Goal: Information Seeking & Learning: Learn about a topic

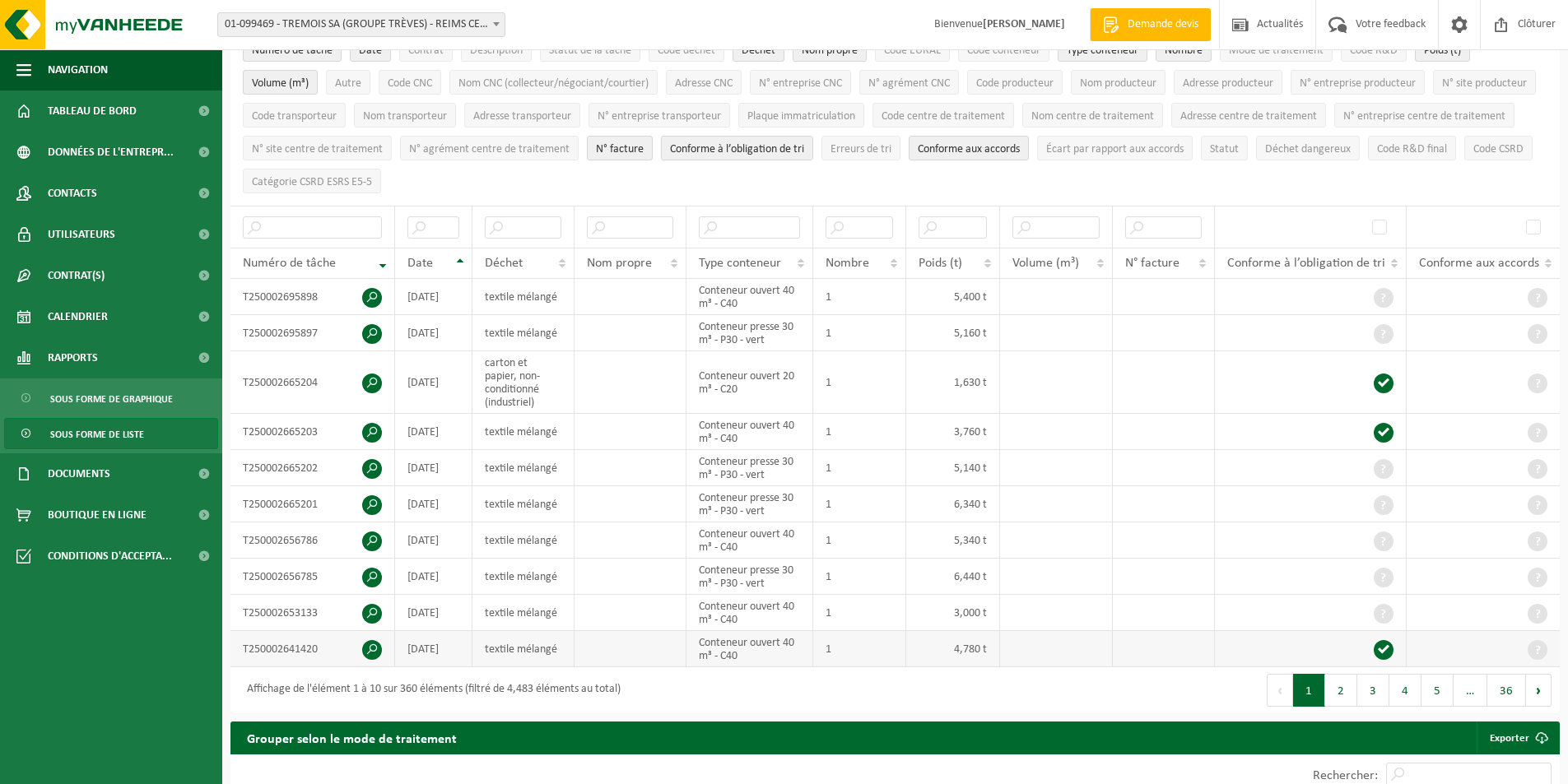
scroll to position [164, 0]
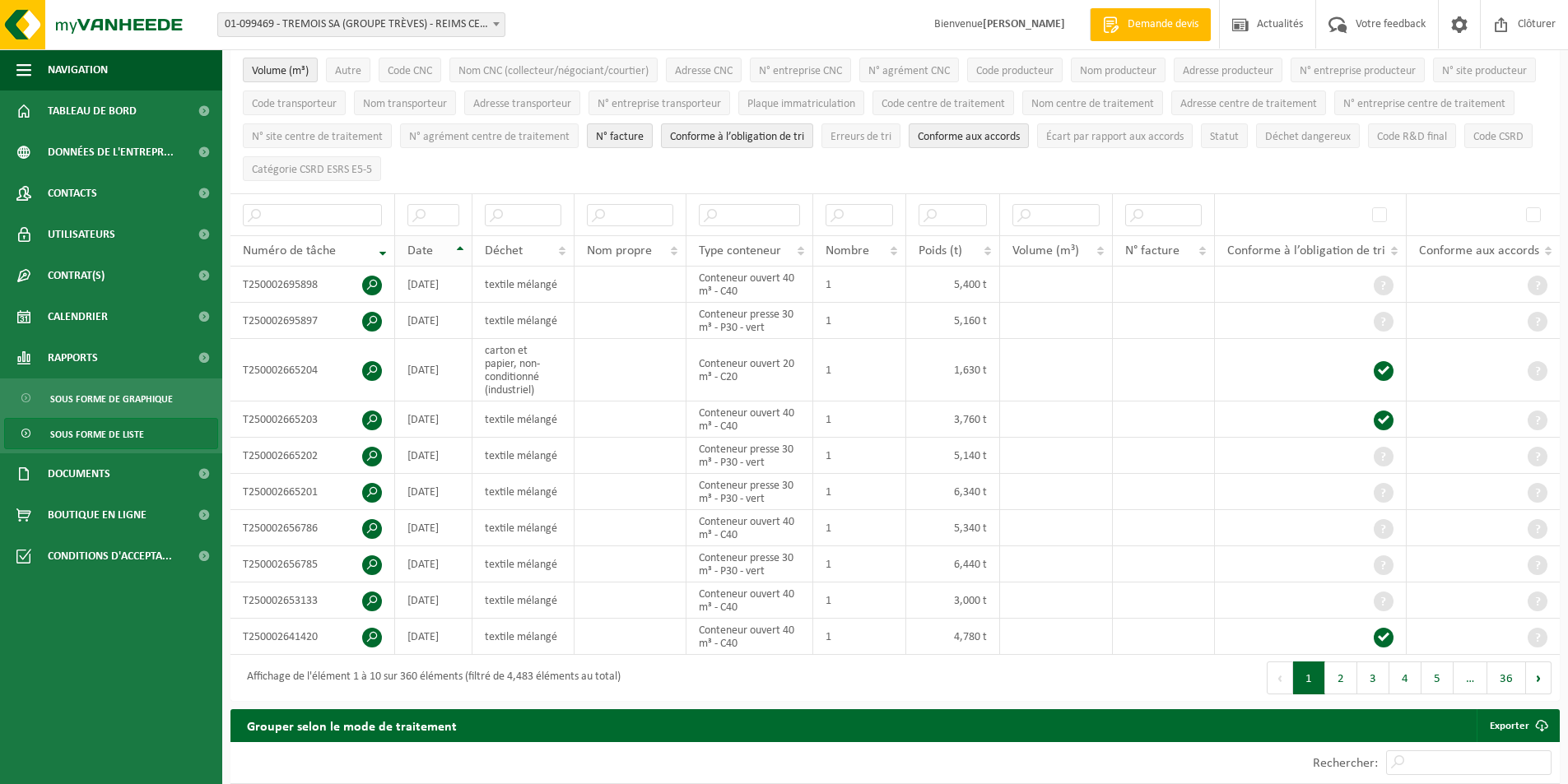
click at [457, 245] on th "Date" at bounding box center [433, 251] width 77 height 32
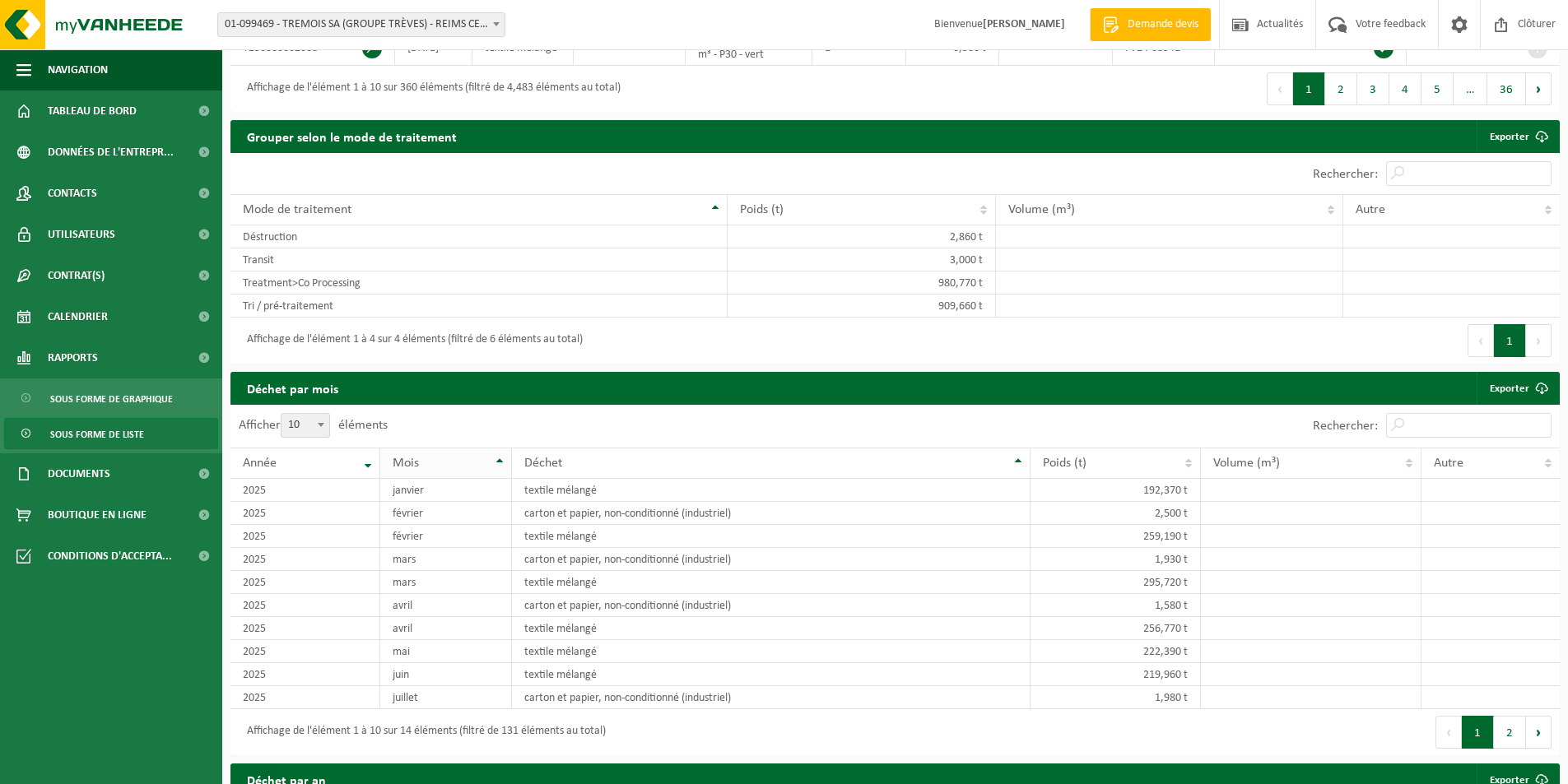
scroll to position [741, 0]
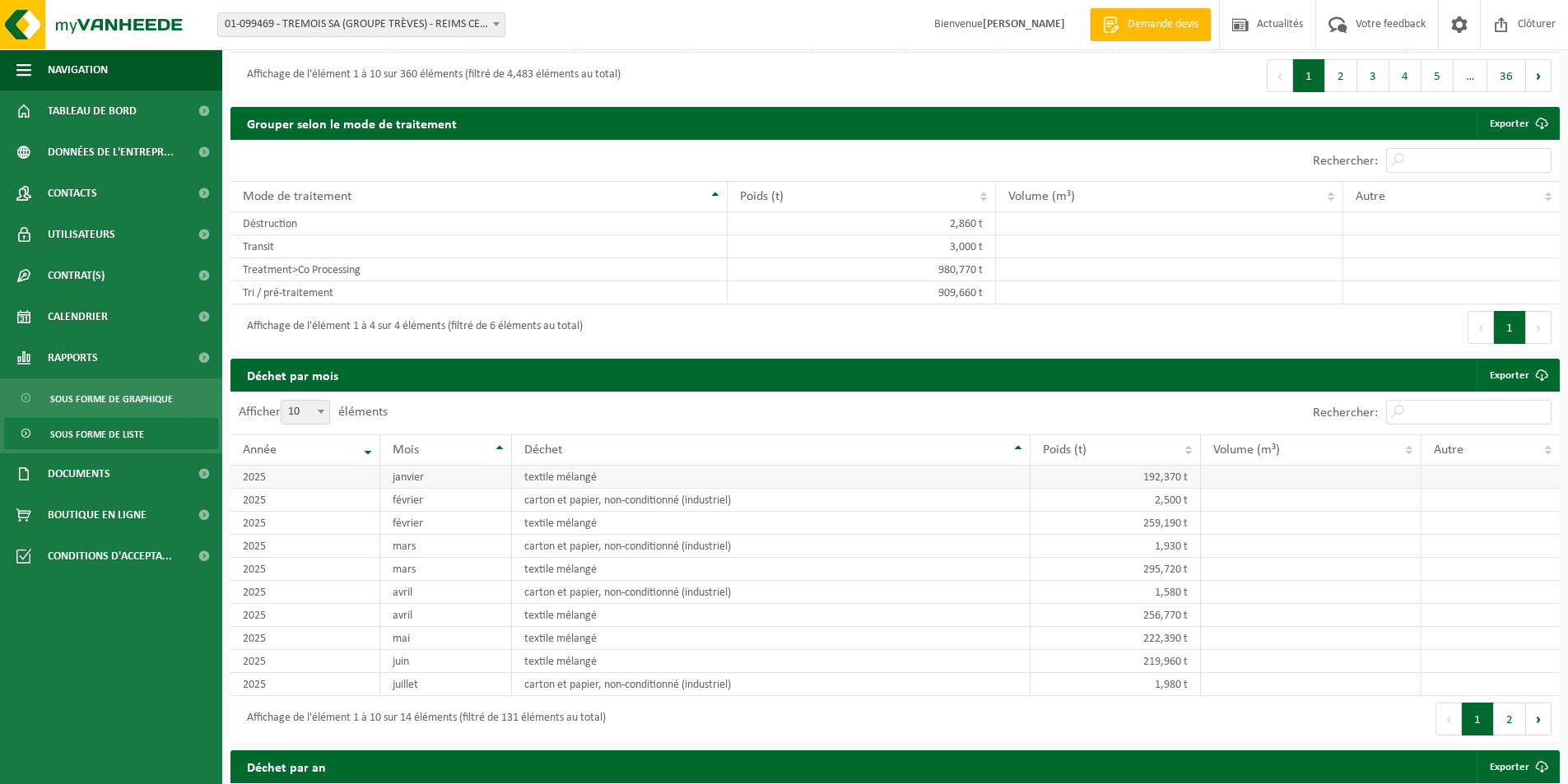
click at [655, 474] on td "textile mélangé" at bounding box center [771, 477] width 519 height 23
click at [420, 471] on td "janvier" at bounding box center [446, 477] width 132 height 23
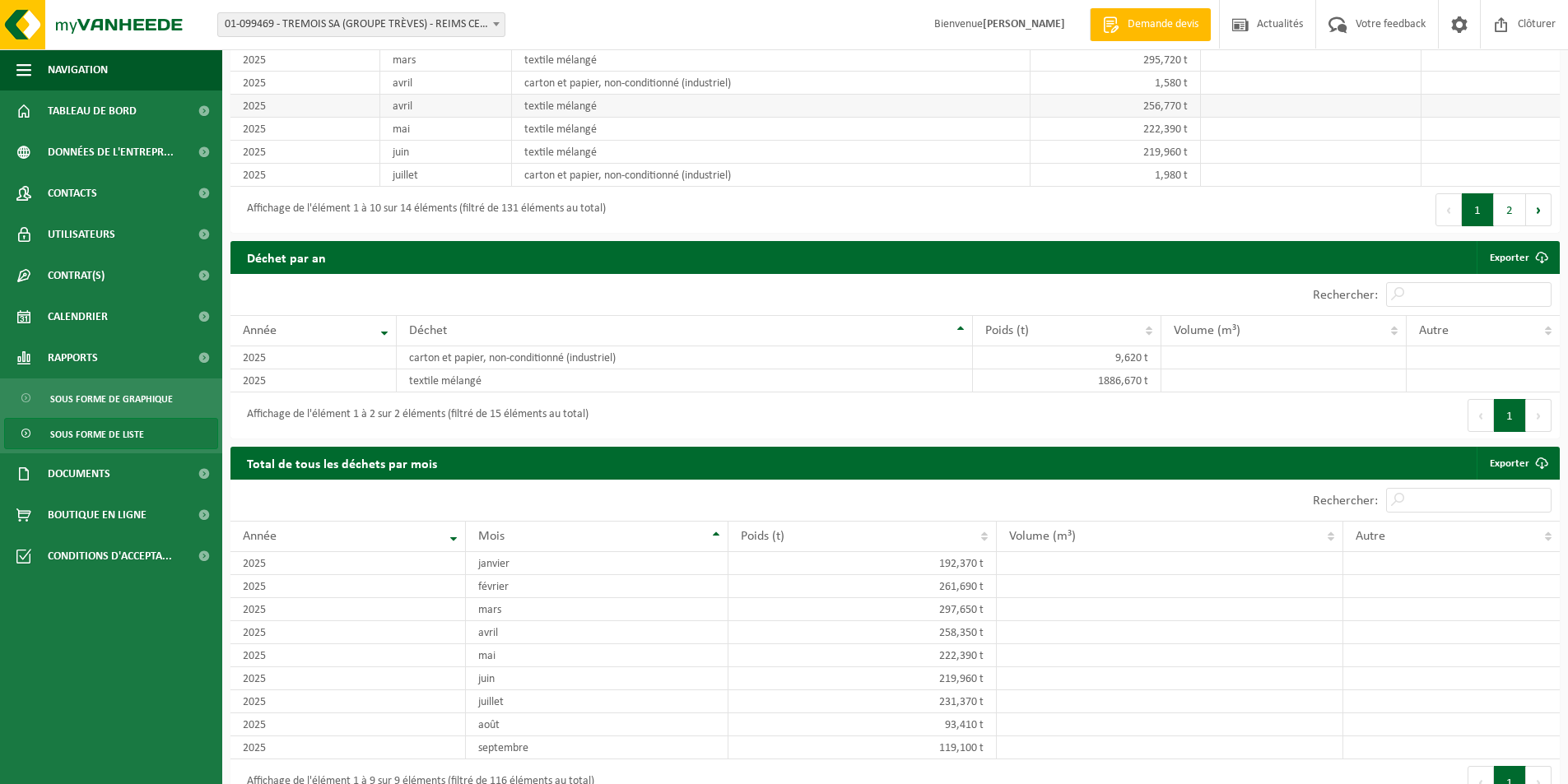
scroll to position [1274, 0]
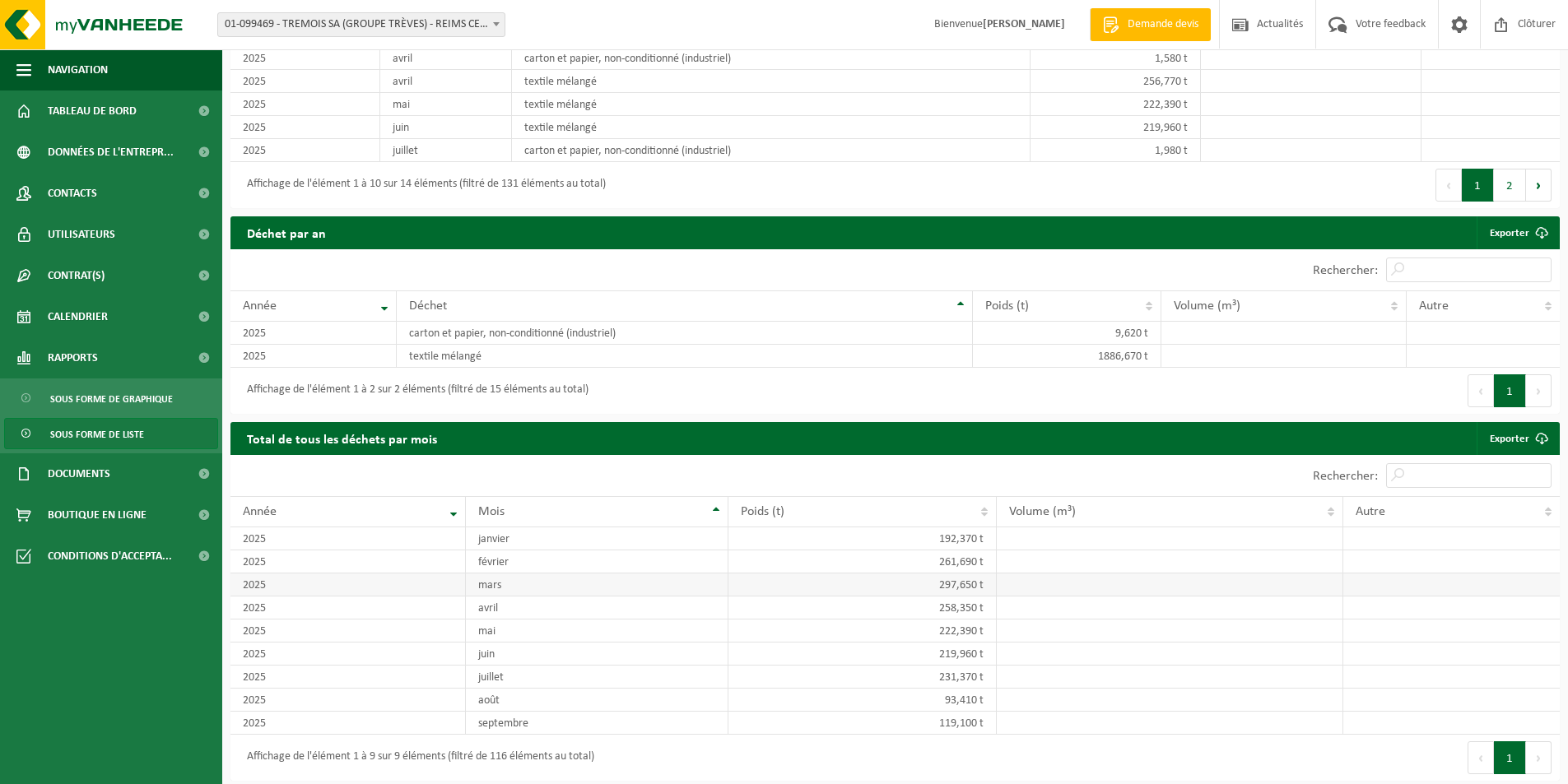
click at [862, 579] on td "297,650 t" at bounding box center [862, 585] width 268 height 23
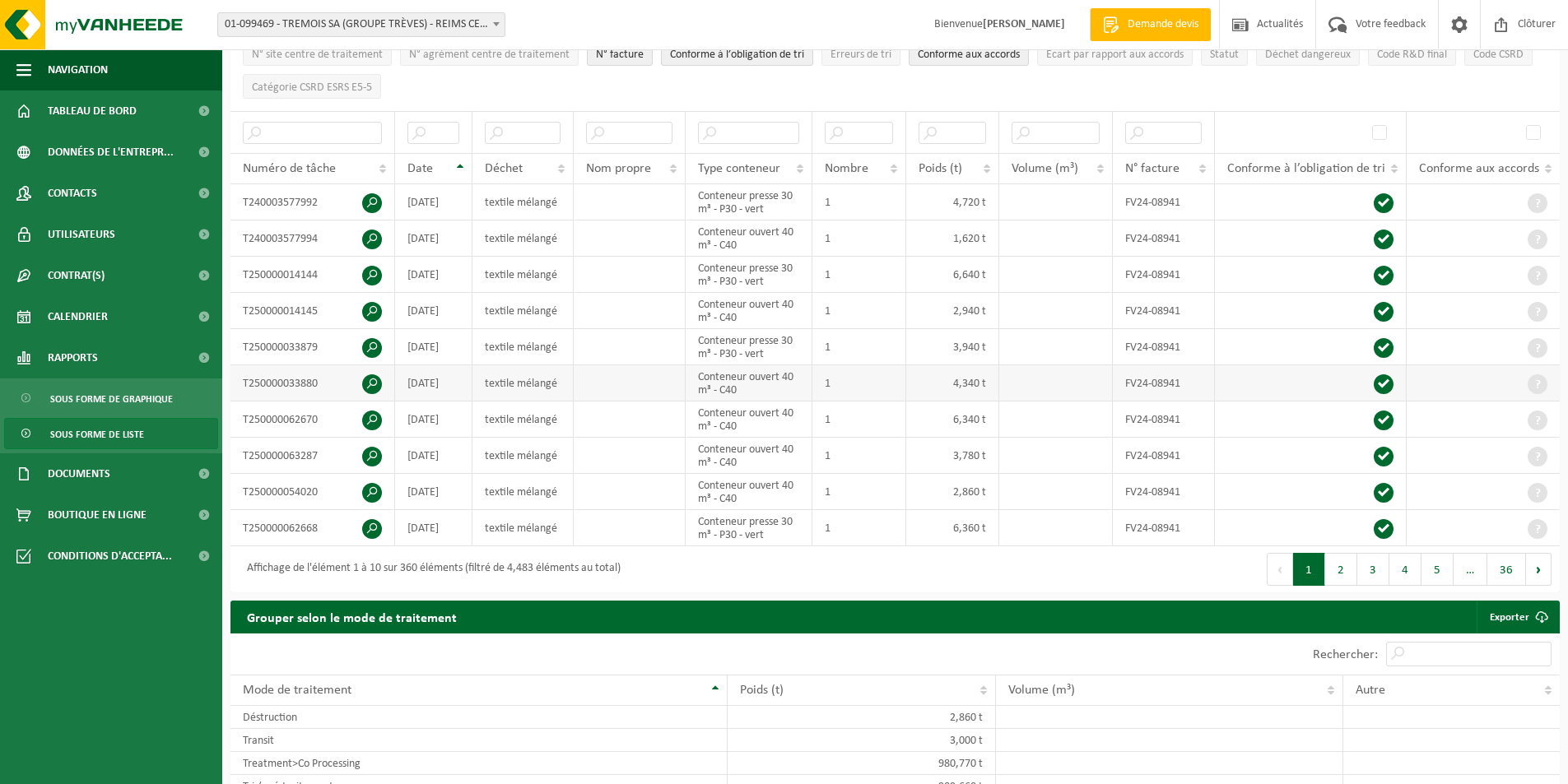
scroll to position [0, 0]
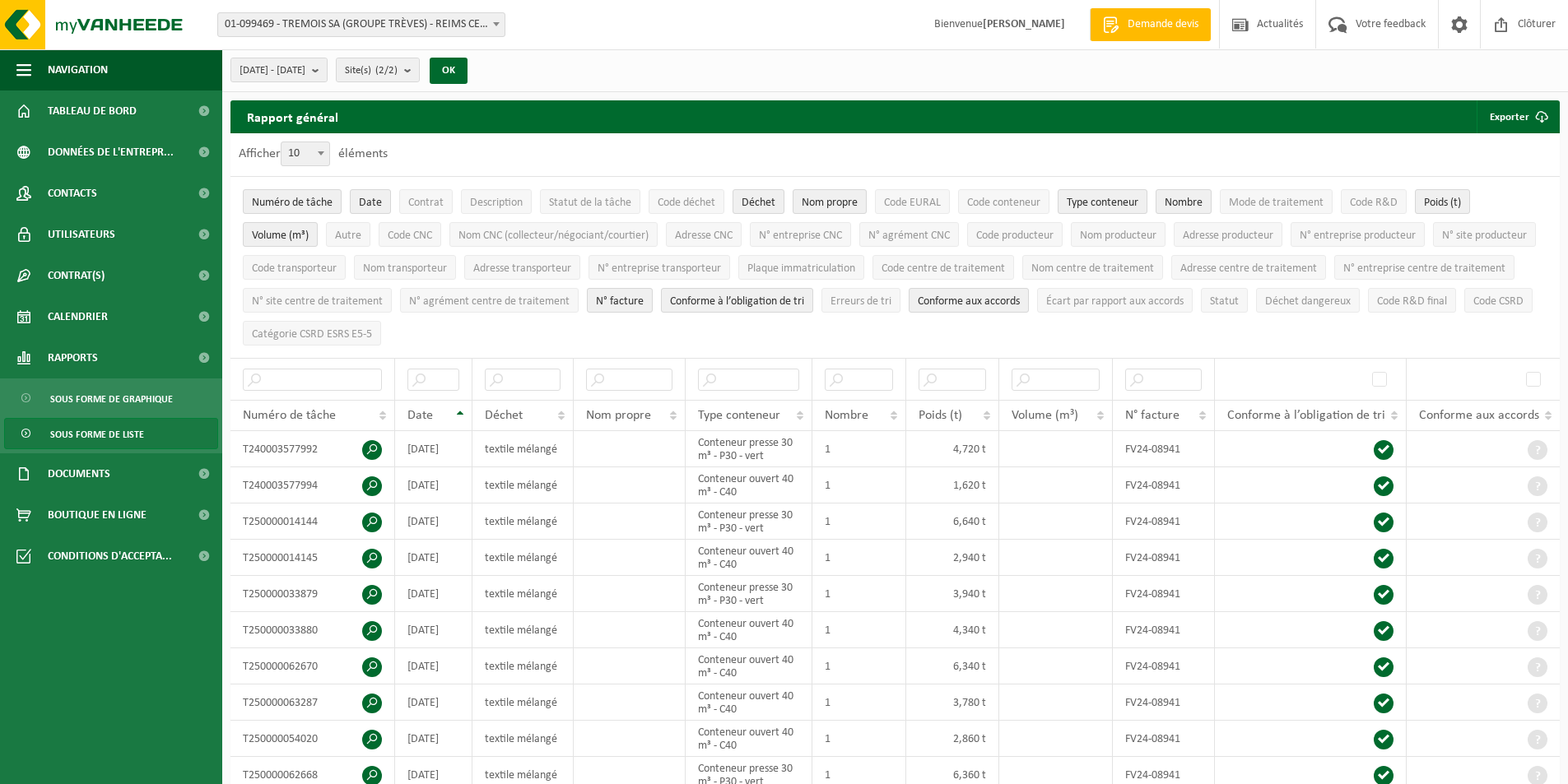
click at [324, 146] on span at bounding box center [321, 153] width 17 height 22
click at [324, 143] on select "10 25 50 100" at bounding box center [309, 142] width 50 height 1
click at [321, 147] on span at bounding box center [321, 153] width 17 height 22
click at [321, 143] on select "10 25 50 100" at bounding box center [309, 142] width 50 height 1
select select "50"
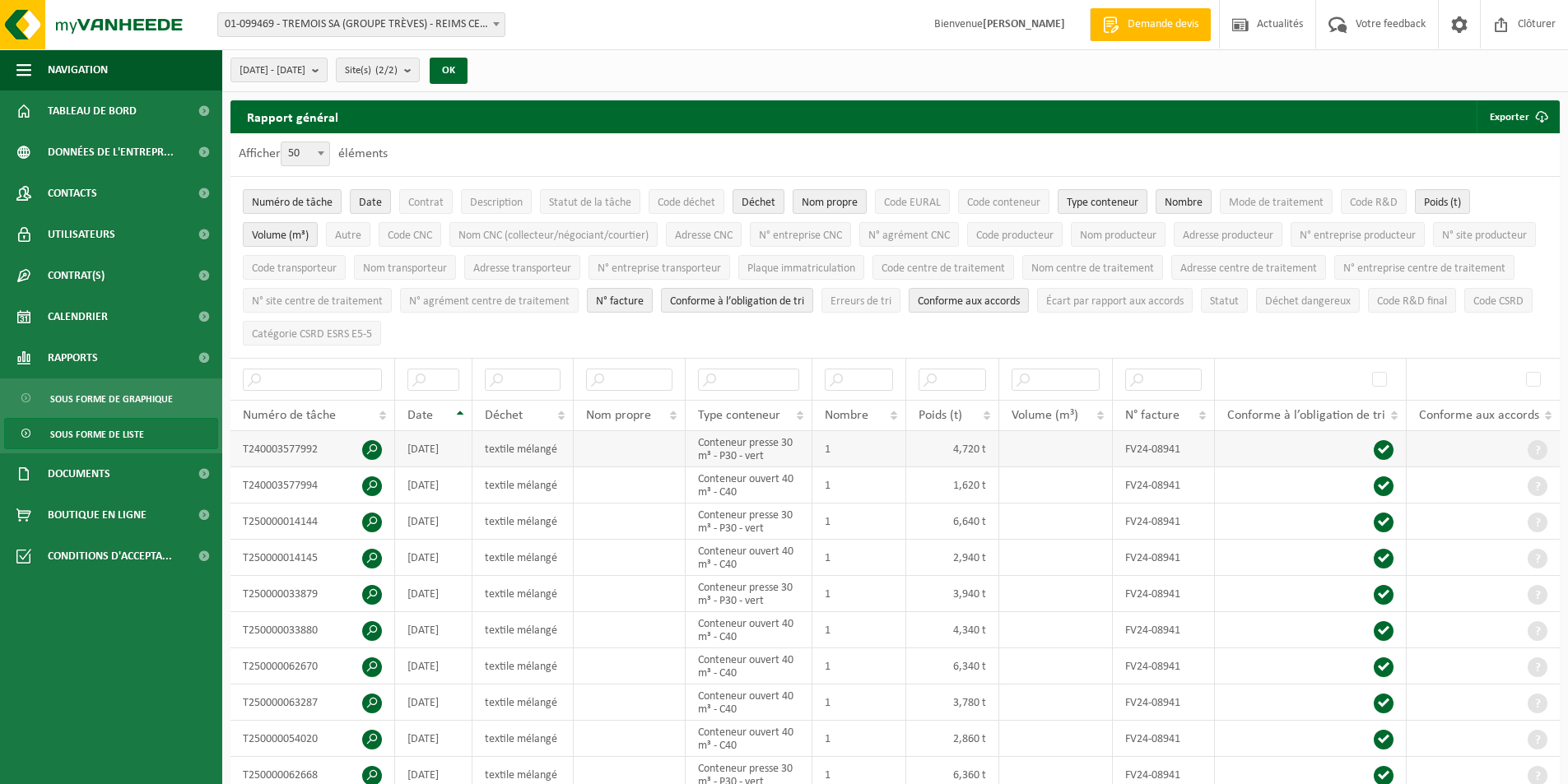
drag, startPoint x: 431, startPoint y: 626, endPoint x: 399, endPoint y: 433, distance: 195.6
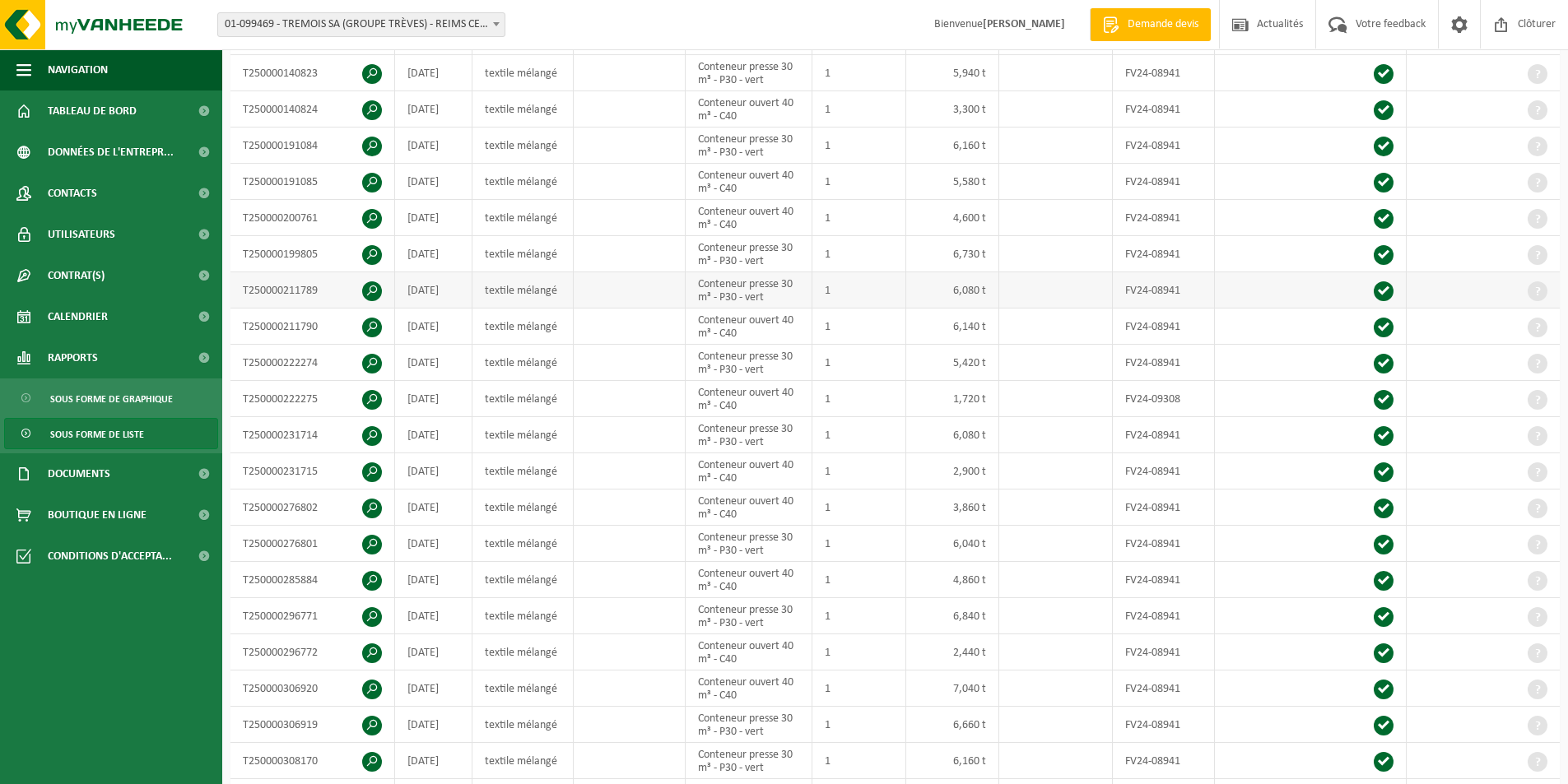
scroll to position [1399, 0]
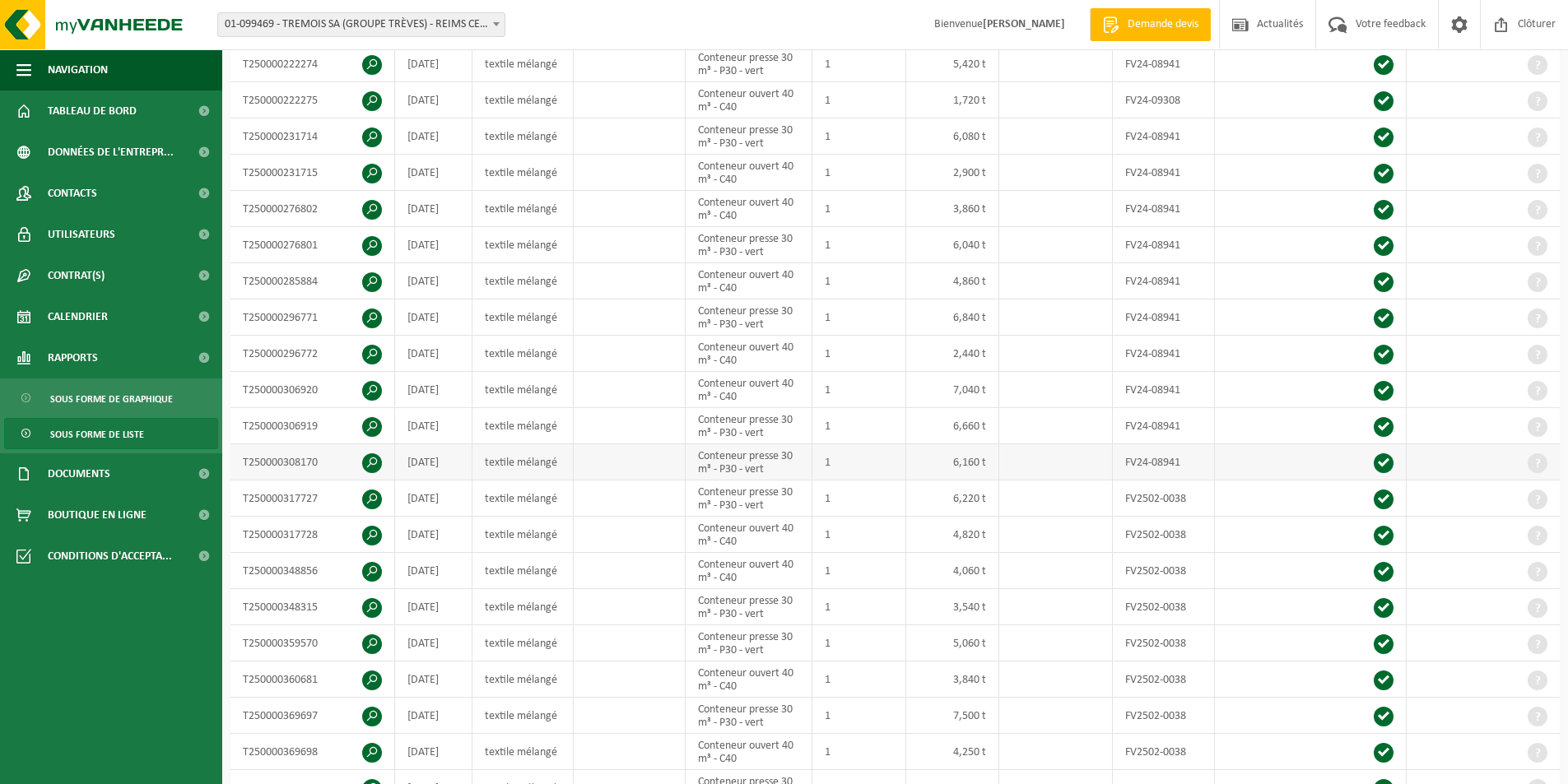
click at [600, 460] on td at bounding box center [629, 463] width 112 height 37
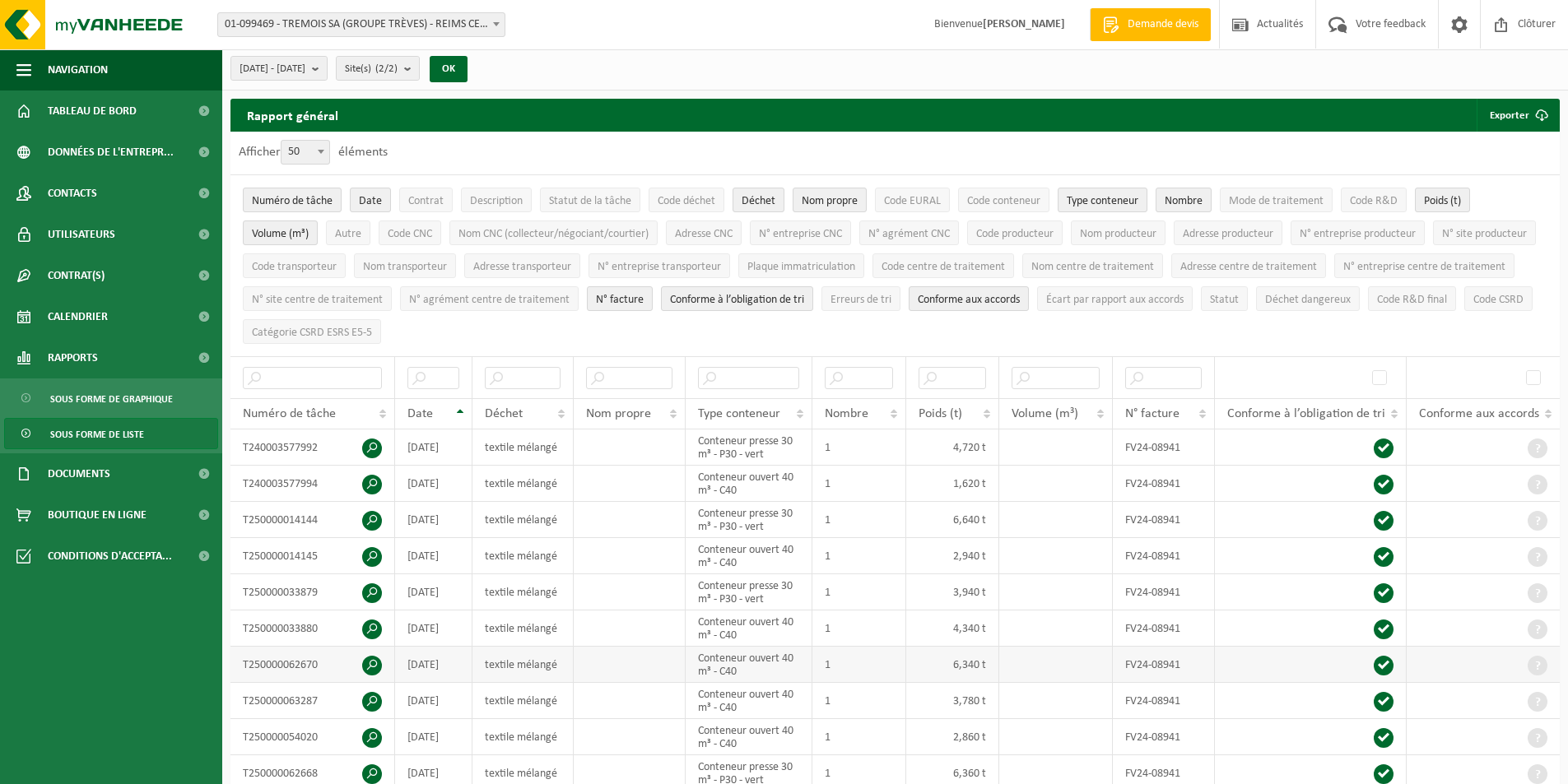
scroll to position [0, 0]
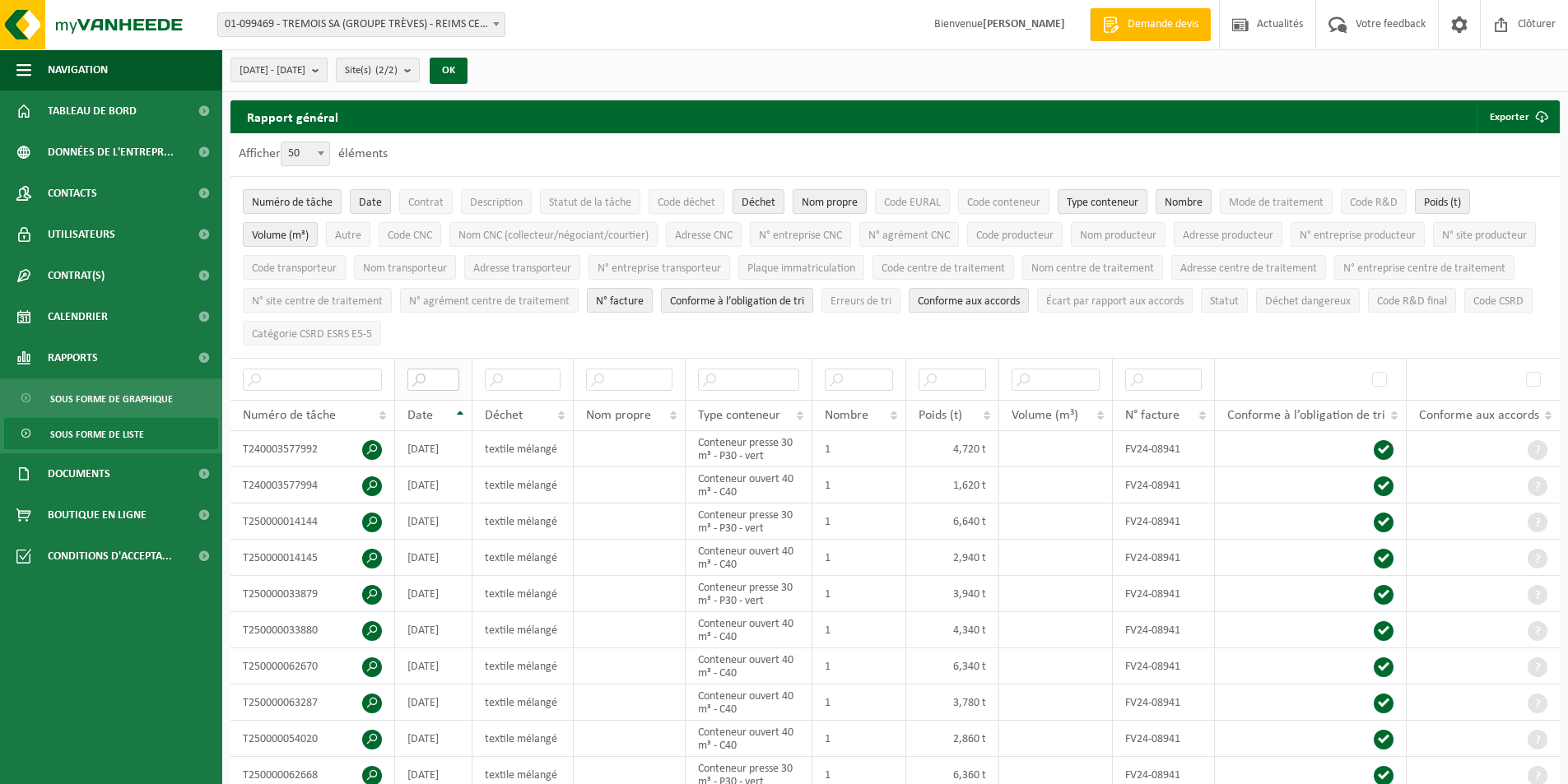
click at [445, 372] on input "text" at bounding box center [433, 379] width 51 height 22
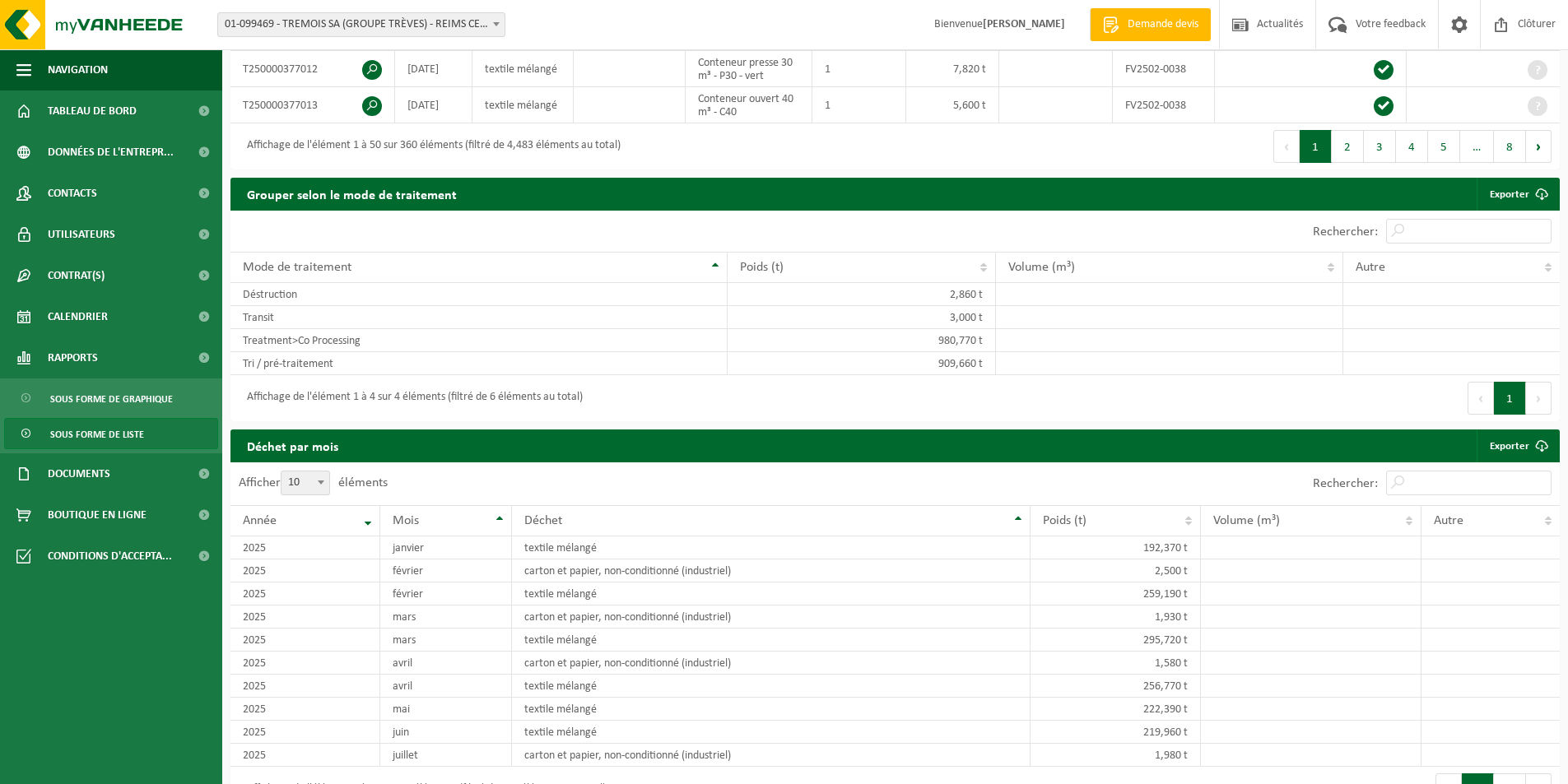
scroll to position [2222, 0]
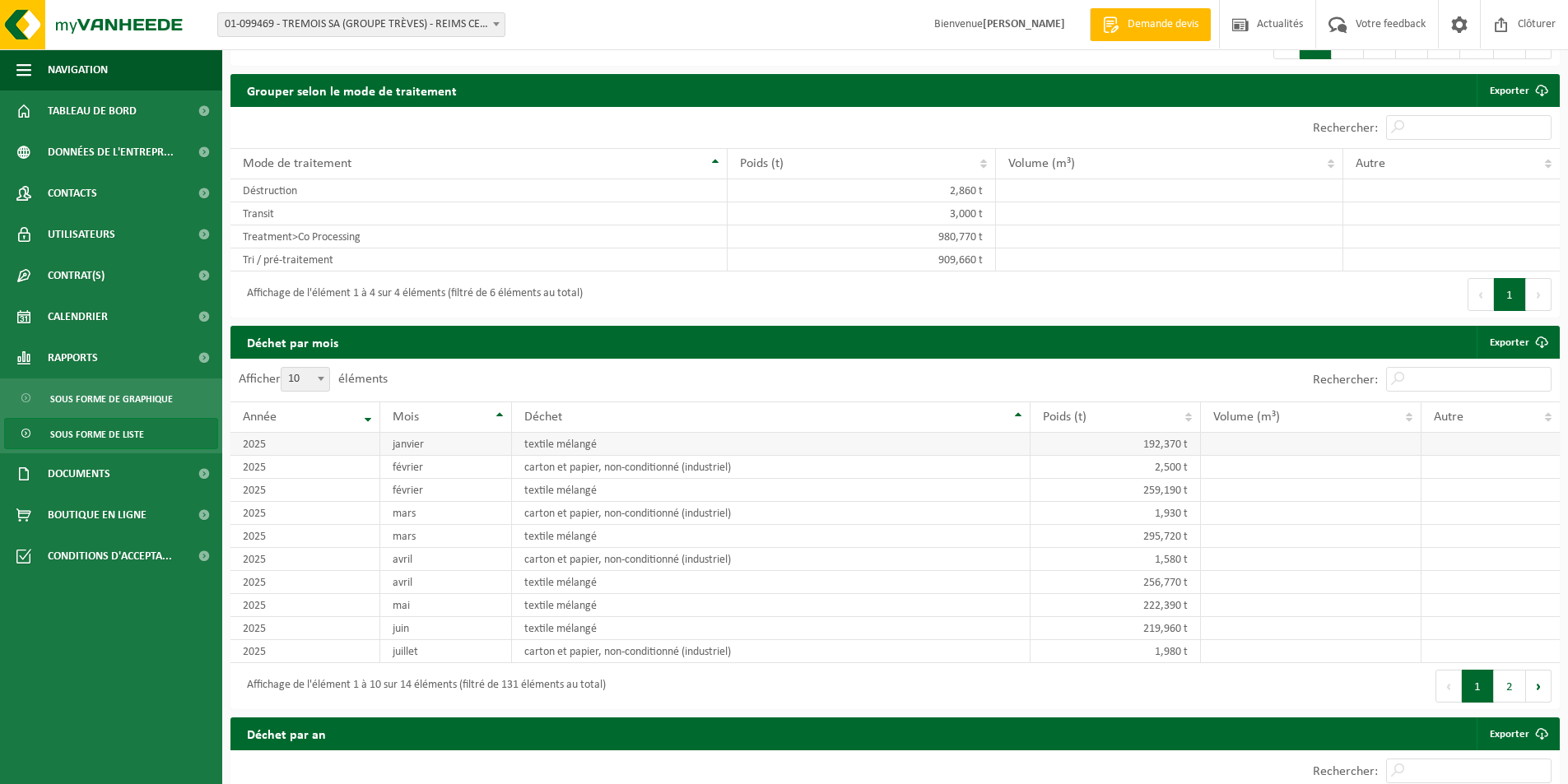
click at [455, 436] on td "janvier" at bounding box center [446, 445] width 132 height 23
click at [455, 439] on td "janvier" at bounding box center [446, 445] width 132 height 23
click at [1098, 438] on td "192,370 t" at bounding box center [1115, 445] width 170 height 23
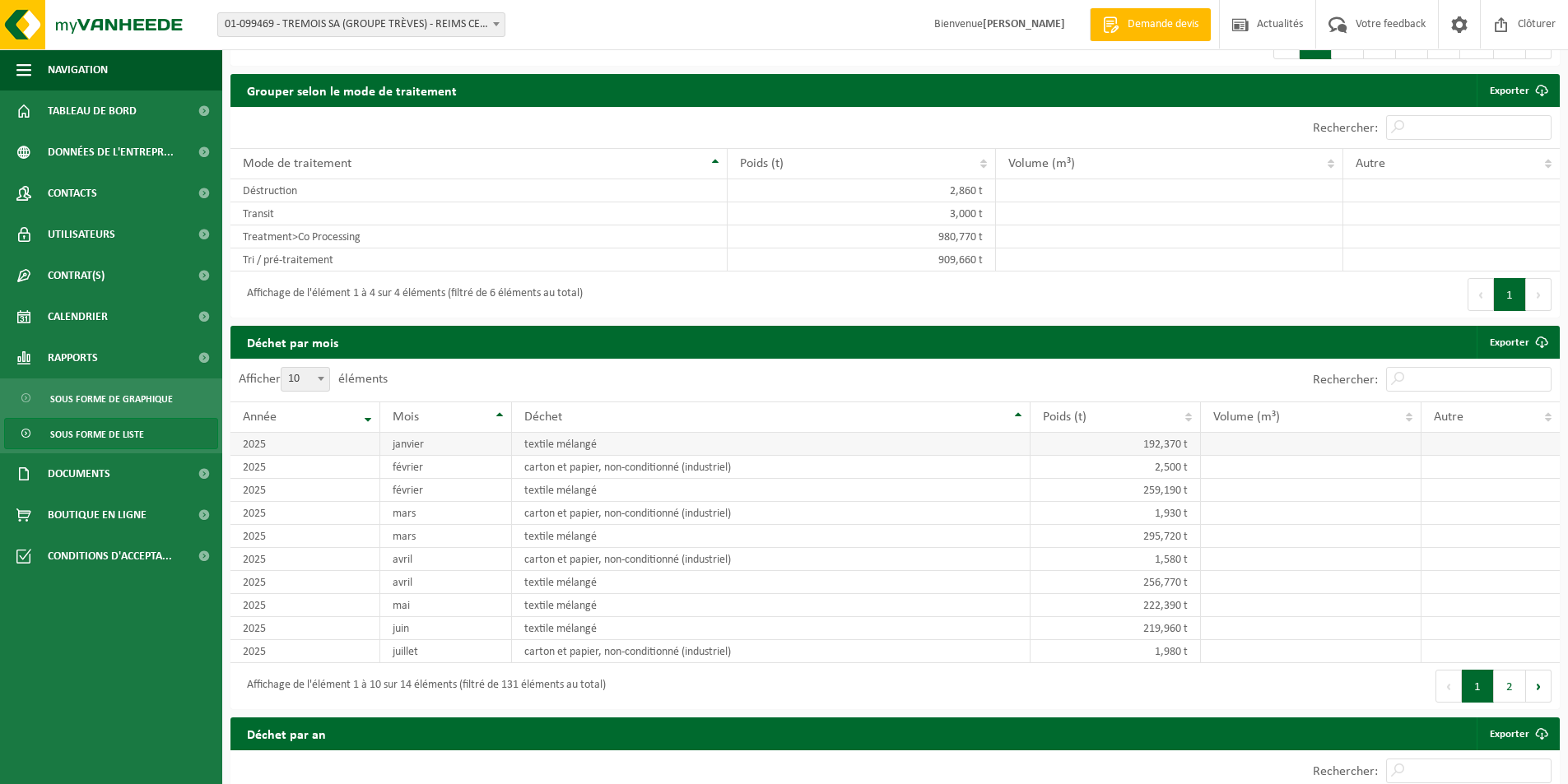
click at [968, 448] on td "textile mélangé" at bounding box center [771, 445] width 519 height 23
click at [1186, 411] on th "Poids (t)" at bounding box center [1115, 417] width 170 height 32
click at [1187, 419] on th "Poids (t)" at bounding box center [1115, 417] width 170 height 32
click at [1189, 415] on th "Poids (t)" at bounding box center [1115, 417] width 170 height 32
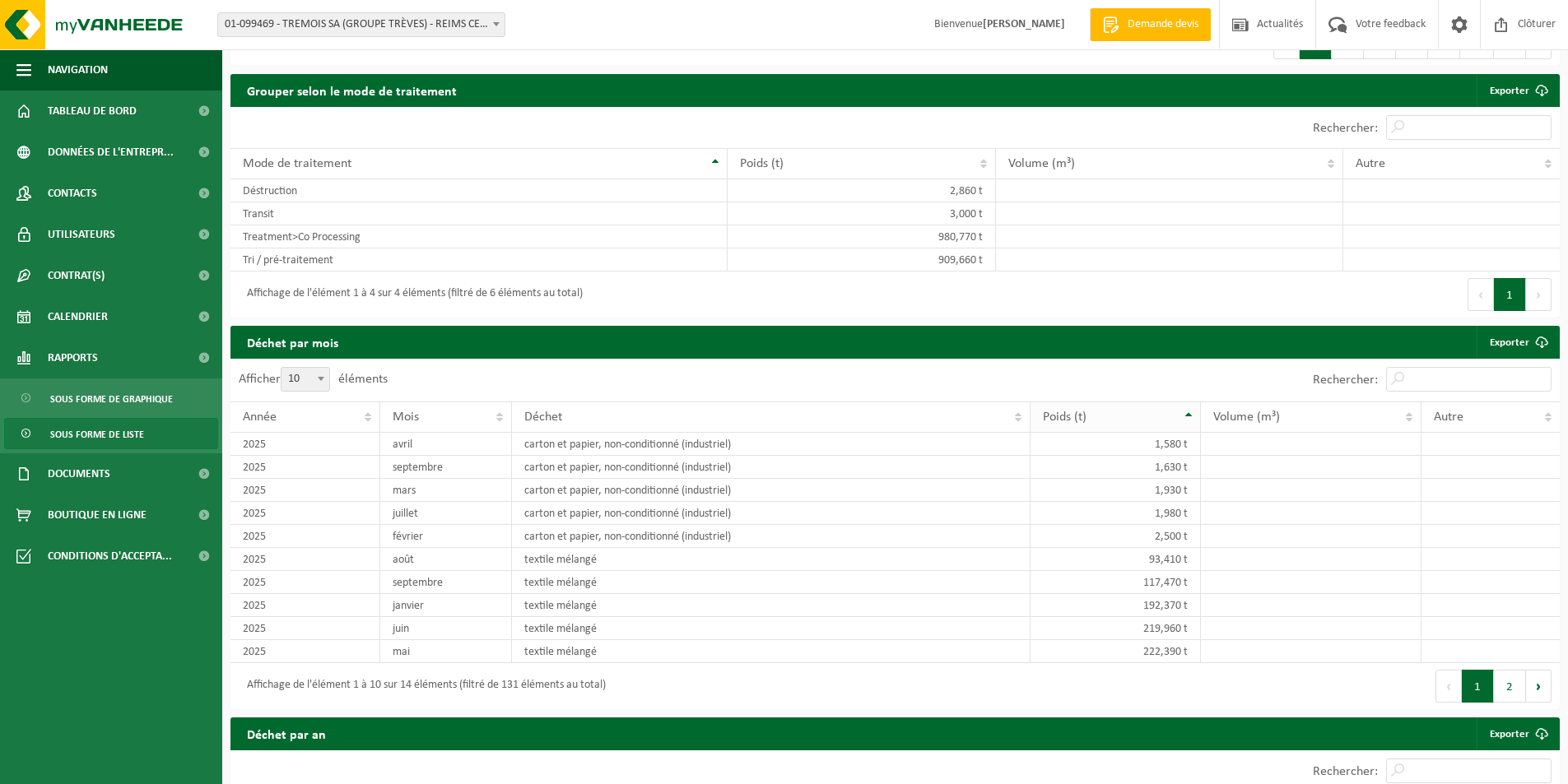
click at [1189, 415] on th "Poids (t)" at bounding box center [1115, 417] width 170 height 32
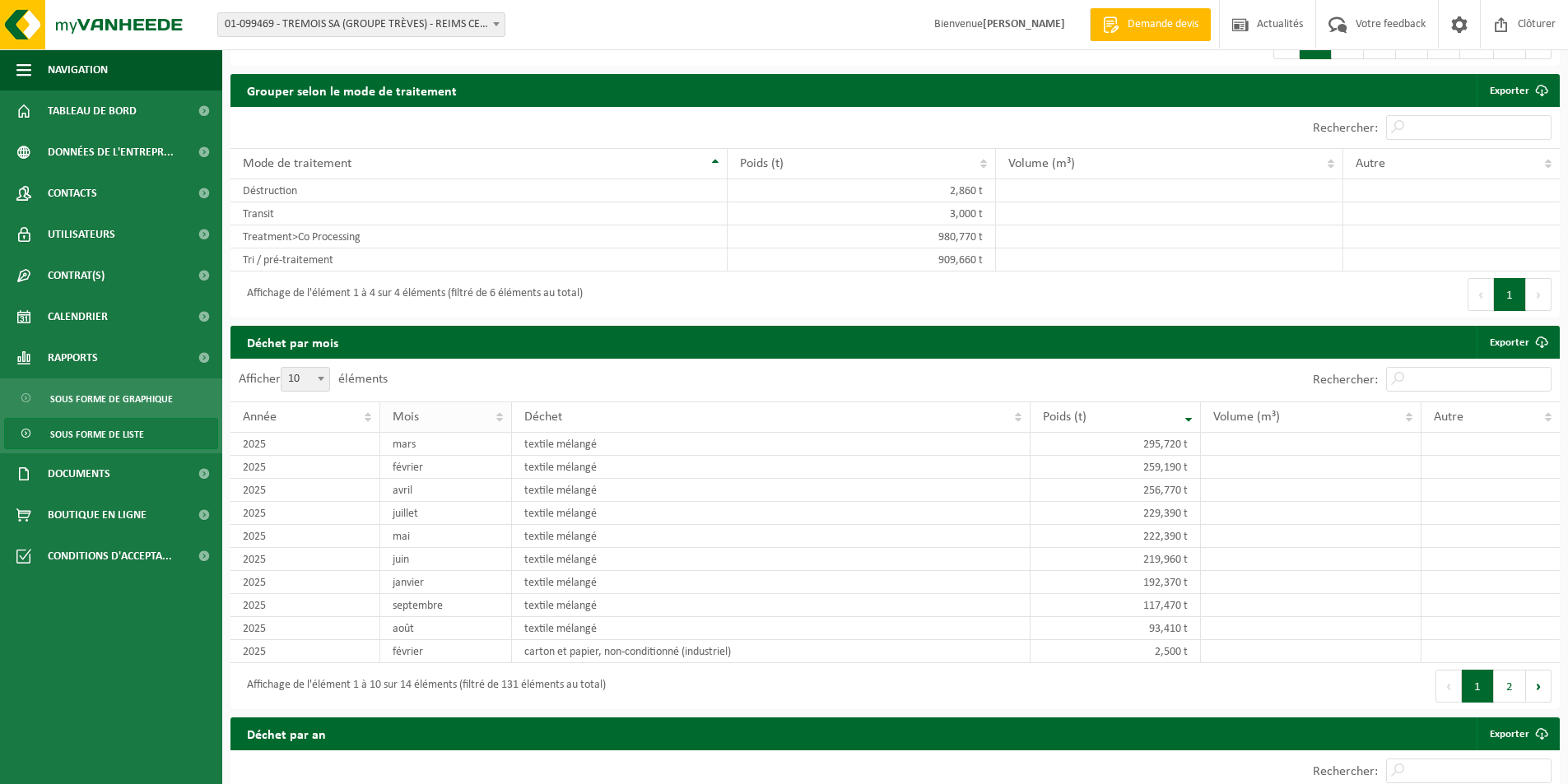
click at [396, 411] on span "Mois" at bounding box center [406, 417] width 27 height 13
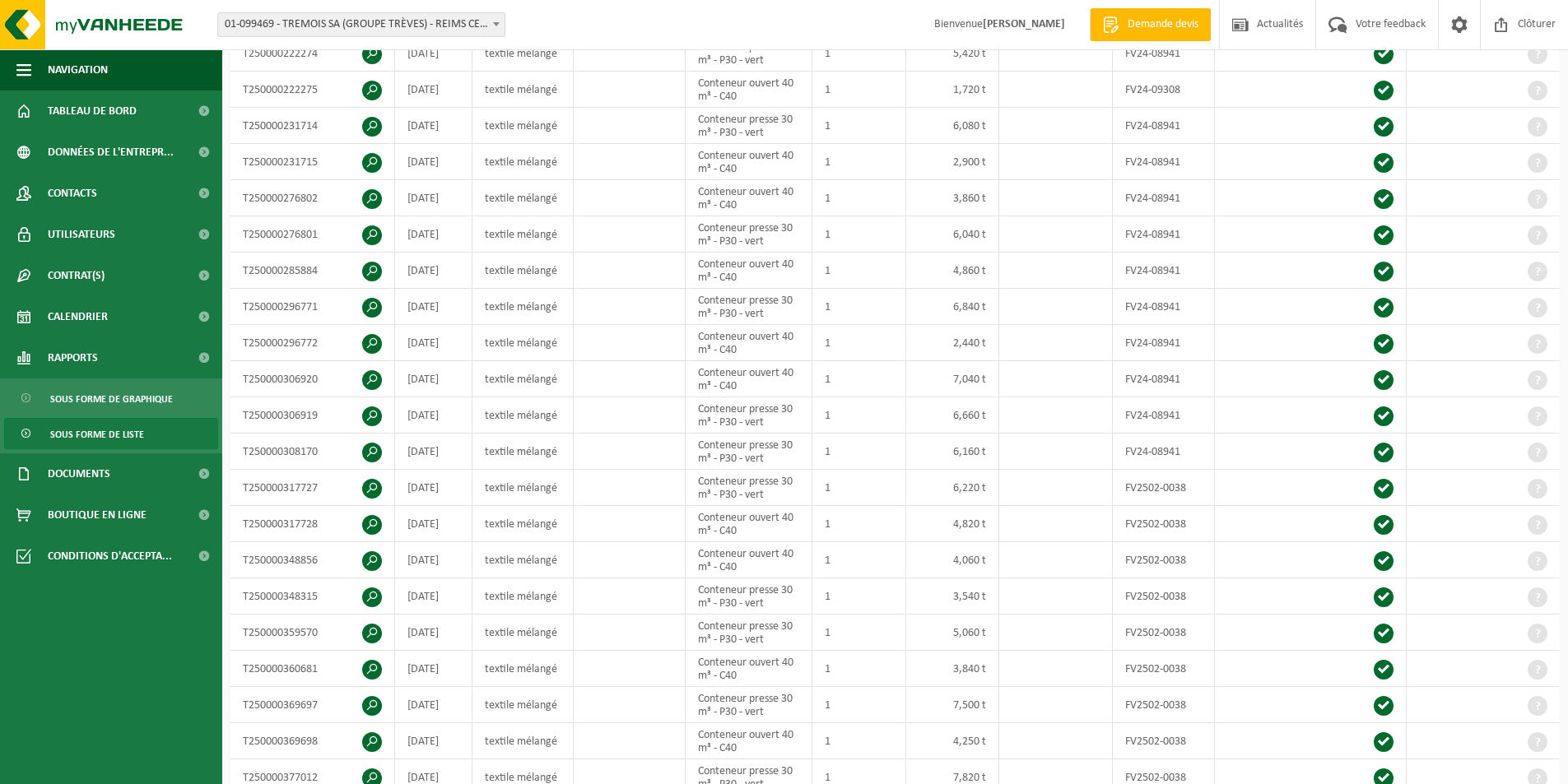
scroll to position [1481, 0]
